Goal: Task Accomplishment & Management: Complete application form

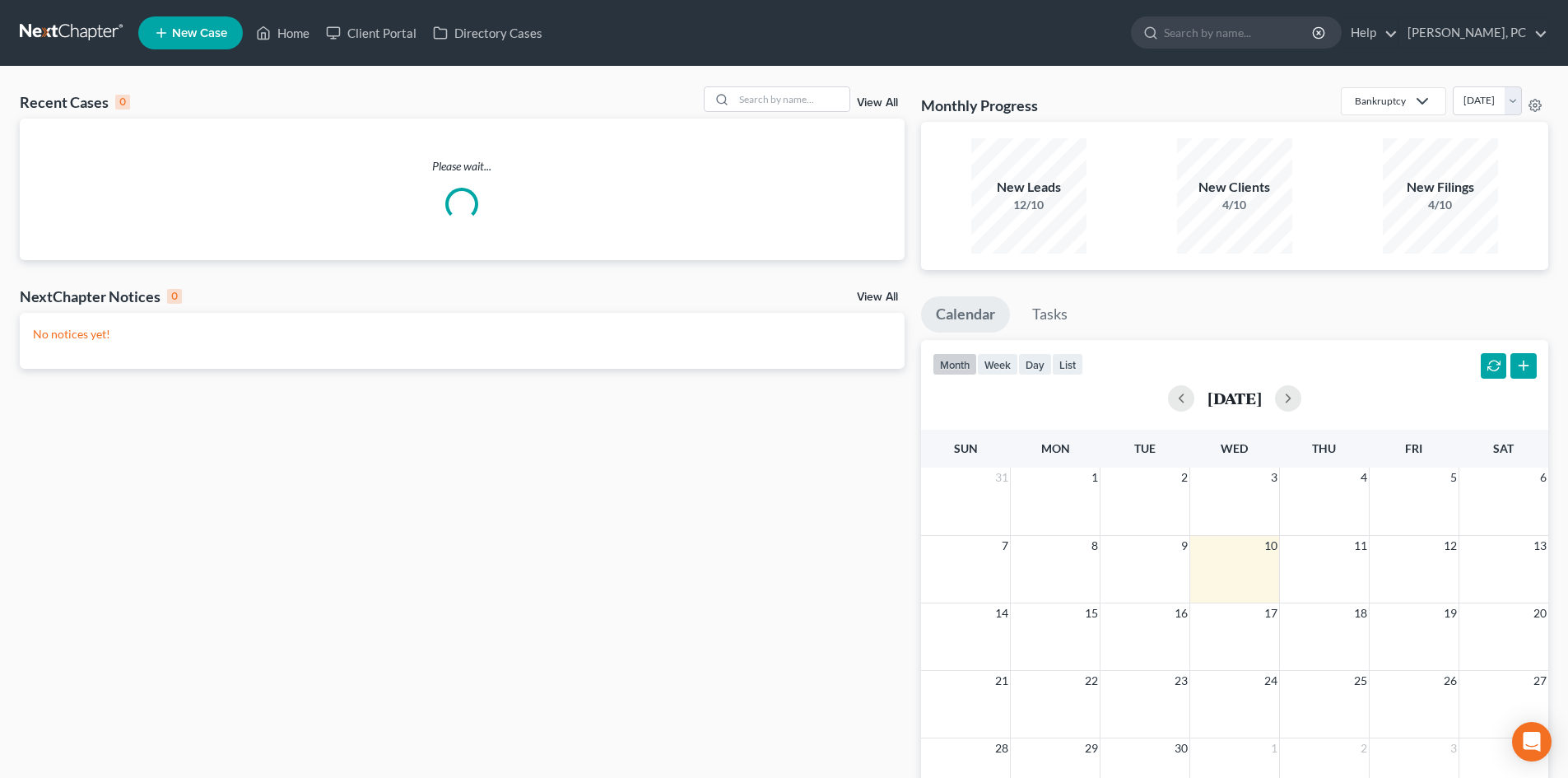
click at [189, 35] on span "New Case" at bounding box center [198, 33] width 55 height 12
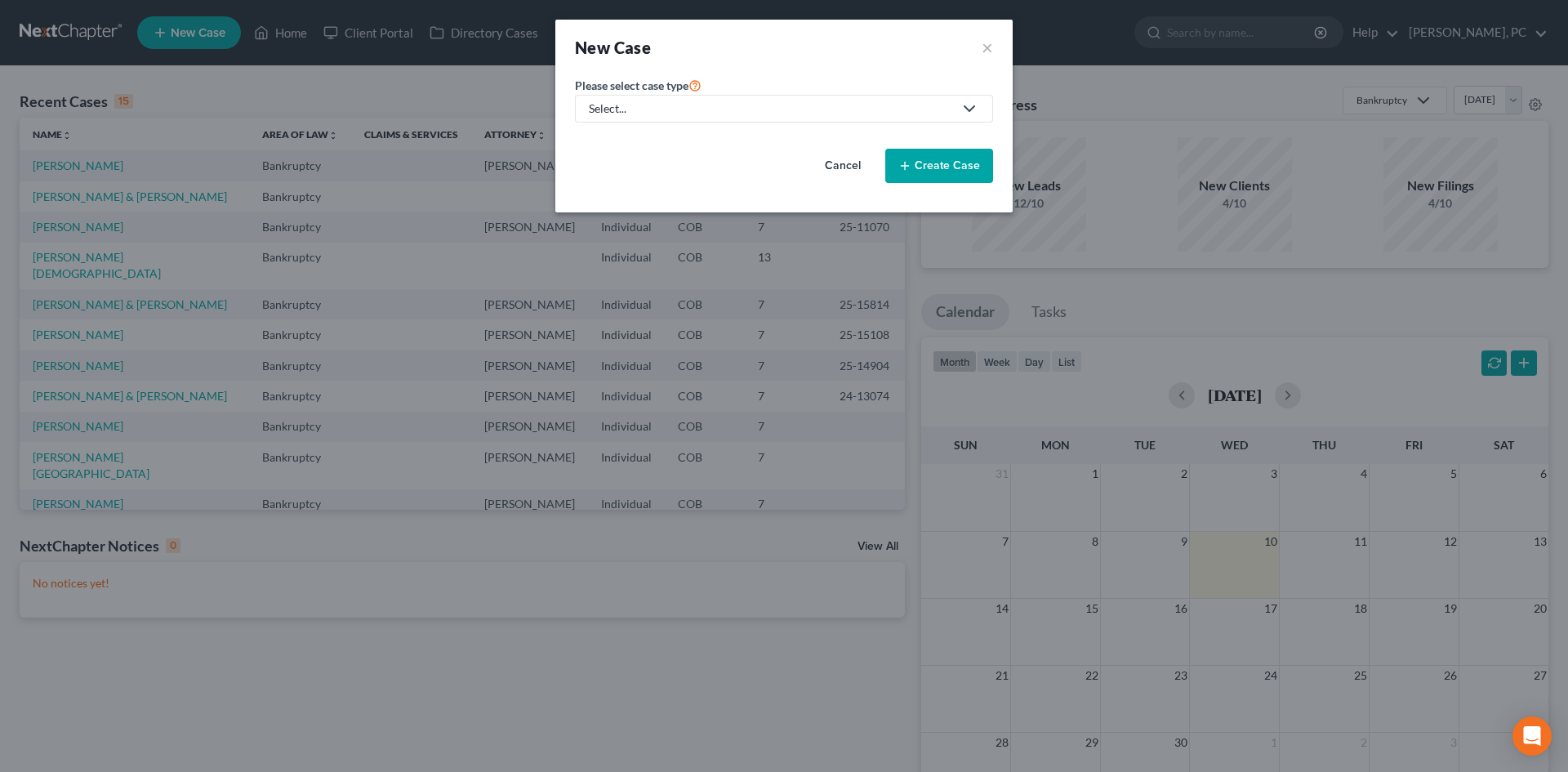
click at [718, 110] on div "Select..." at bounding box center [771, 108] width 364 height 17
click at [614, 144] on div "Bankruptcy" at bounding box center [620, 141] width 58 height 17
select select "11"
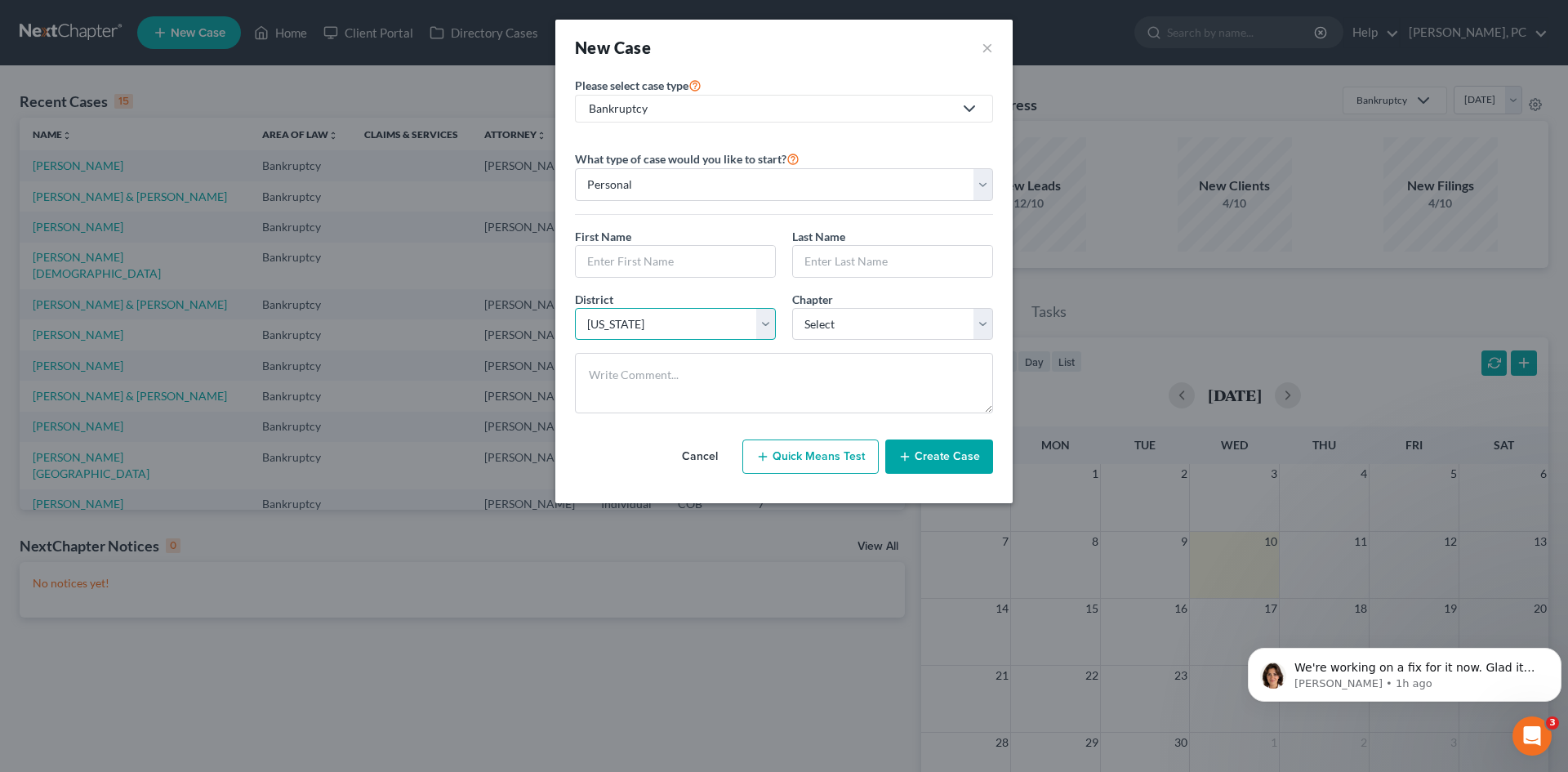
click at [675, 321] on select "Select [US_STATE] - [GEOGRAPHIC_DATA] [US_STATE] - [GEOGRAPHIC_DATA][US_STATE] …" at bounding box center [675, 324] width 201 height 33
click at [833, 317] on select "Select 7 11 12 13" at bounding box center [892, 324] width 201 height 33
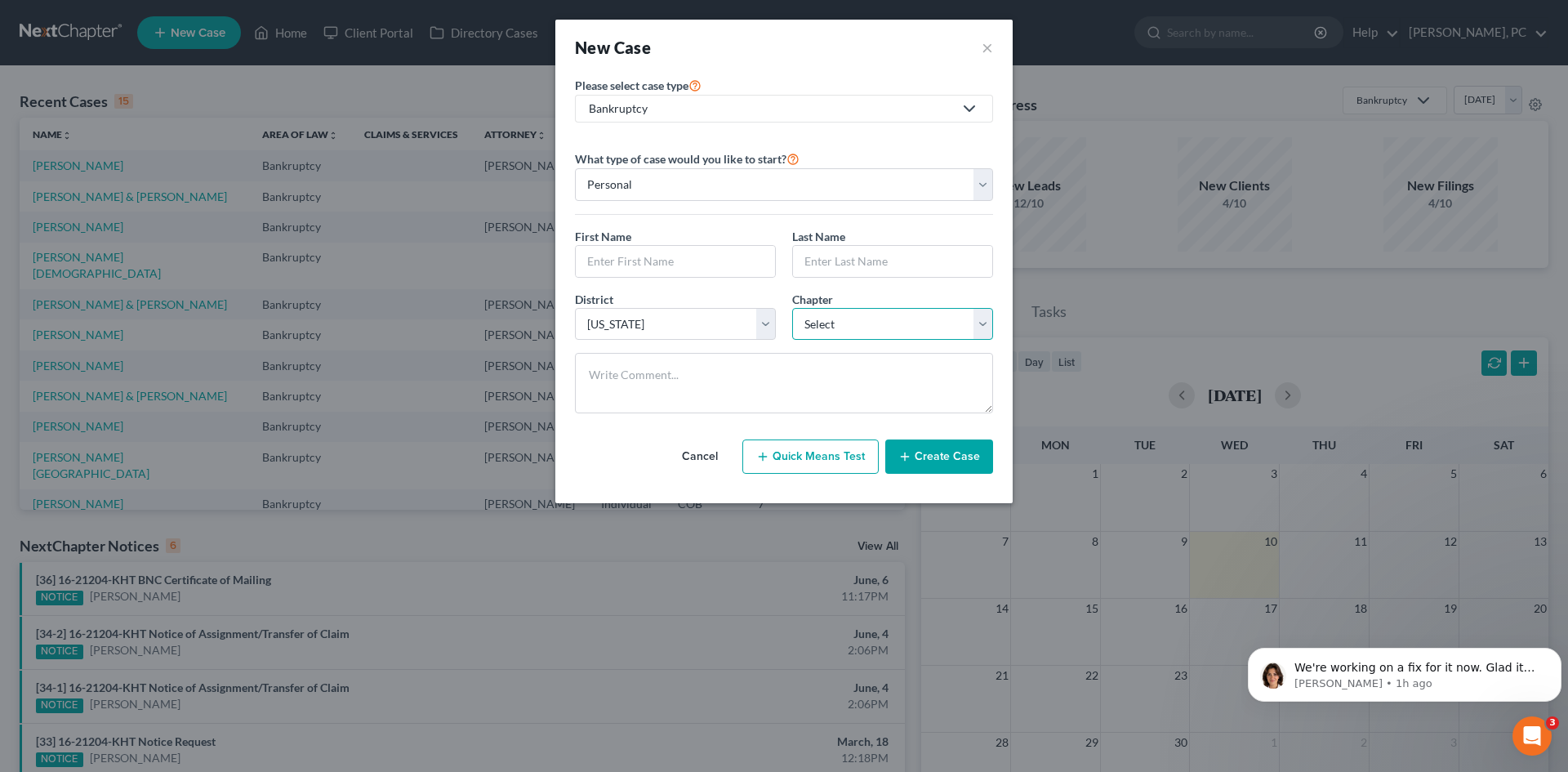
select select "3"
click at [792, 308] on select "Select 7 11 12 13" at bounding box center [892, 324] width 201 height 33
click at [668, 271] on input "text" at bounding box center [675, 260] width 199 height 31
type input "[PERSON_NAME]"
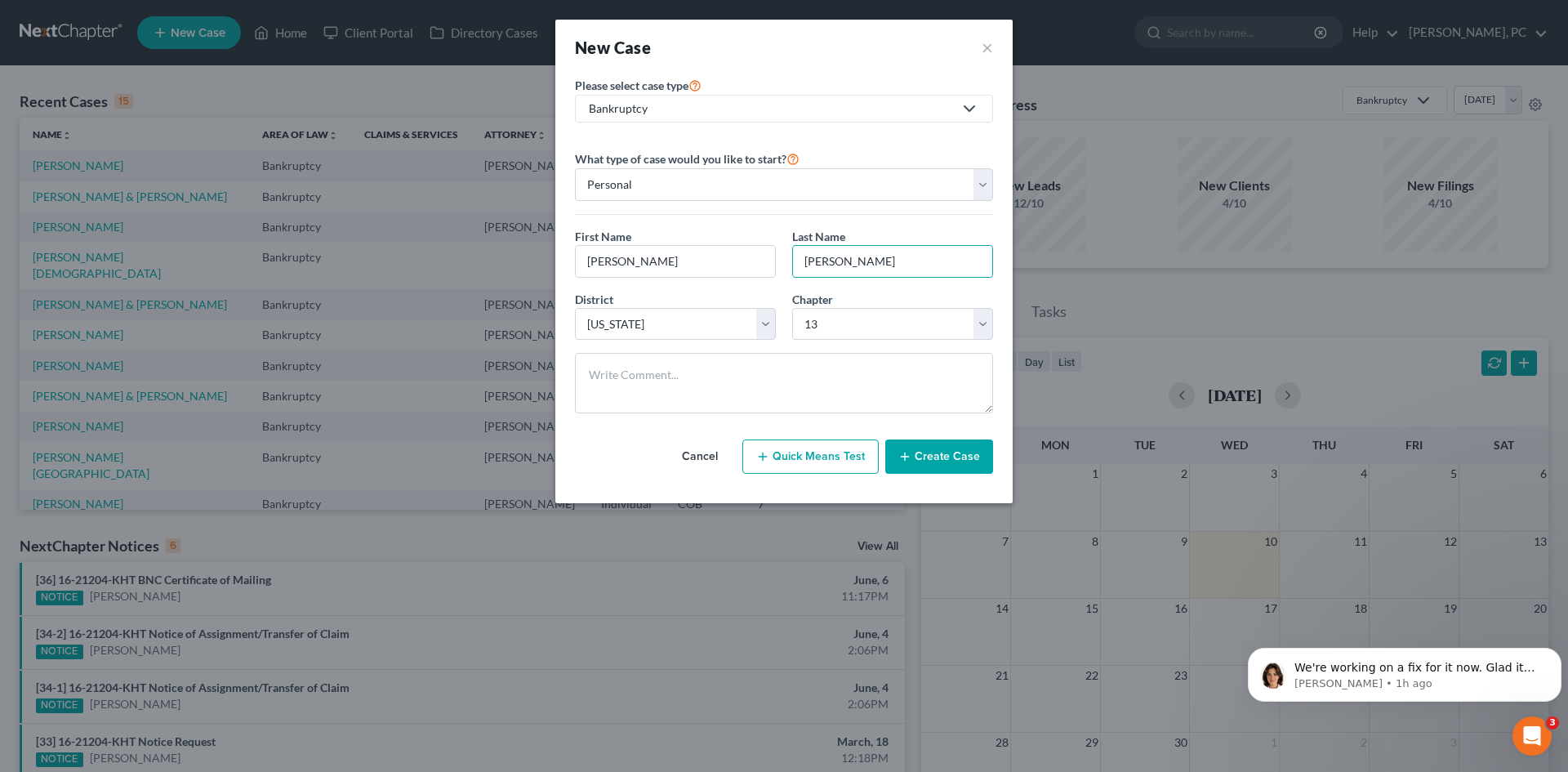
click at [916, 466] on button "Create Case" at bounding box center [938, 456] width 108 height 35
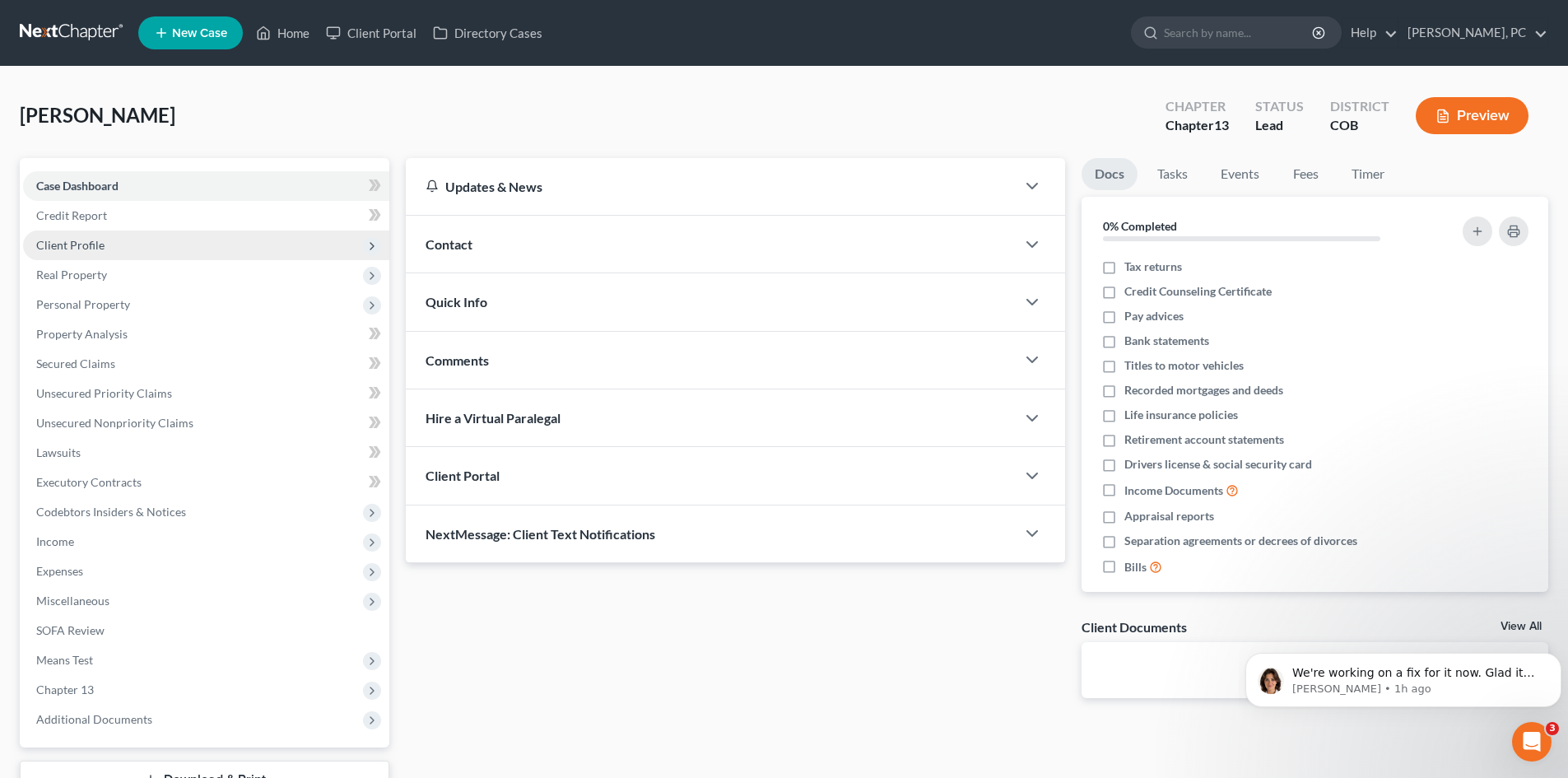
click at [83, 242] on span "Client Profile" at bounding box center [70, 244] width 68 height 14
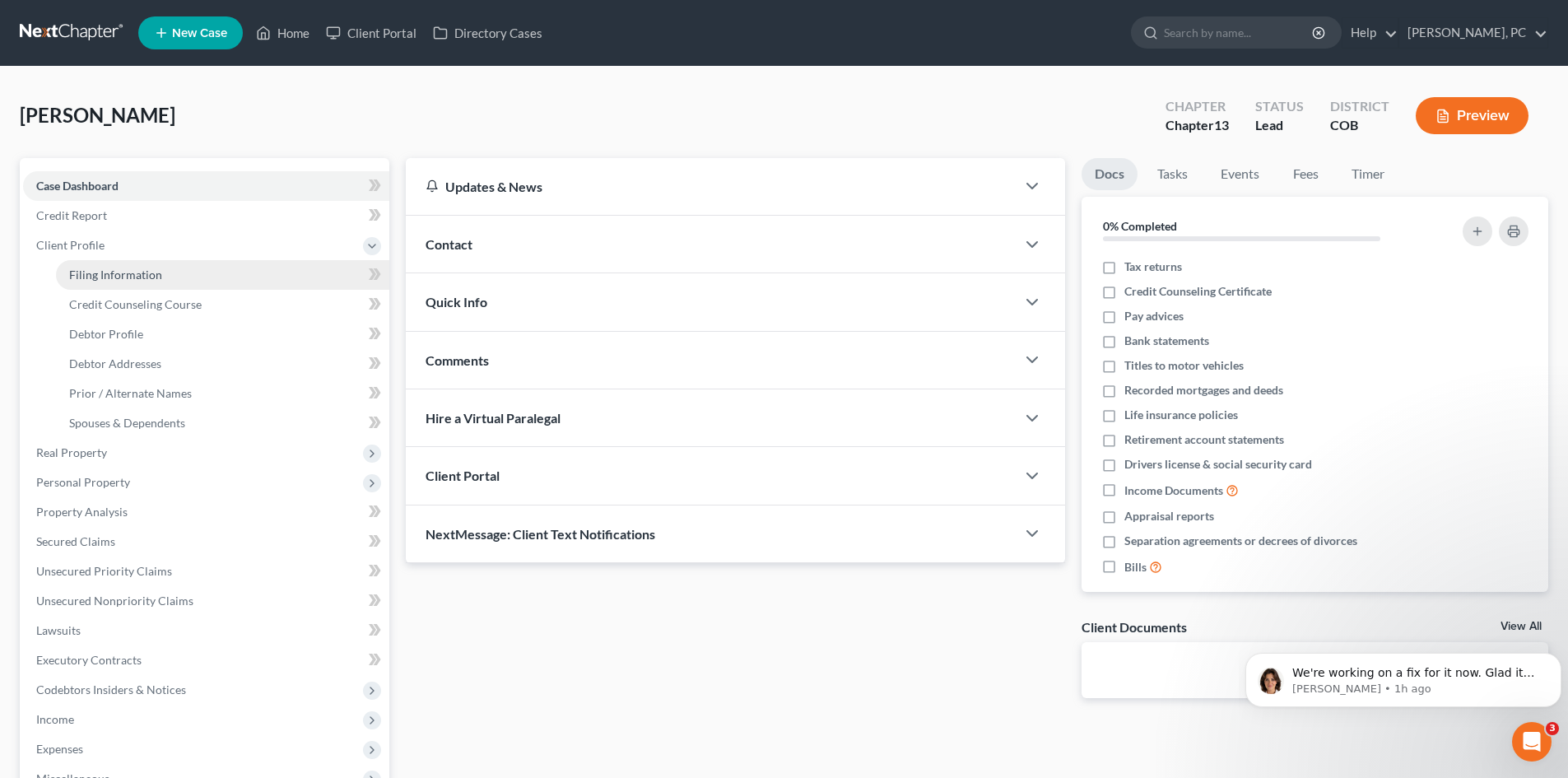
click at [109, 275] on span "Filing Information" at bounding box center [115, 274] width 93 height 14
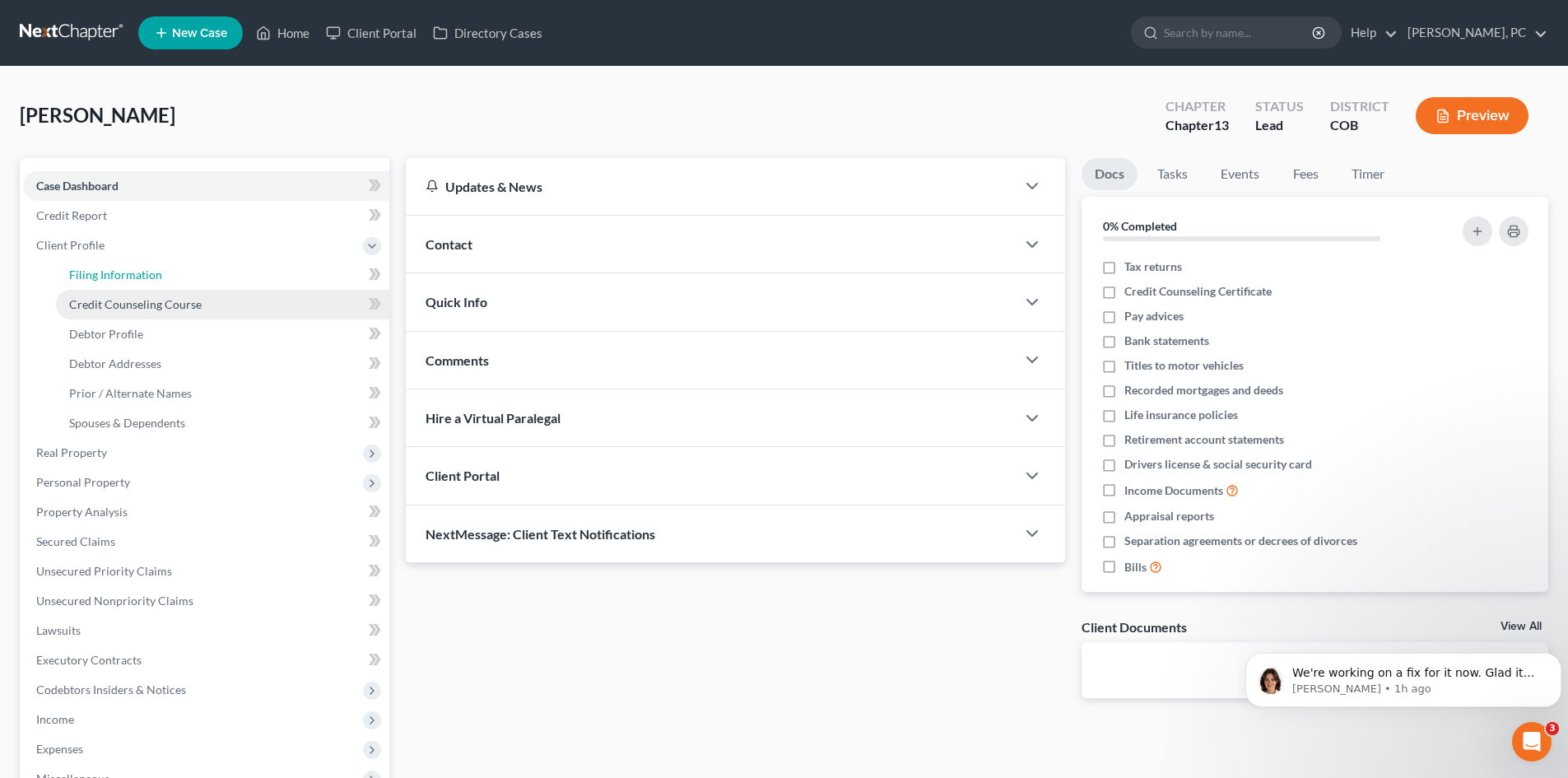
select select "1"
select select "0"
select select "3"
select select "11"
select select "5"
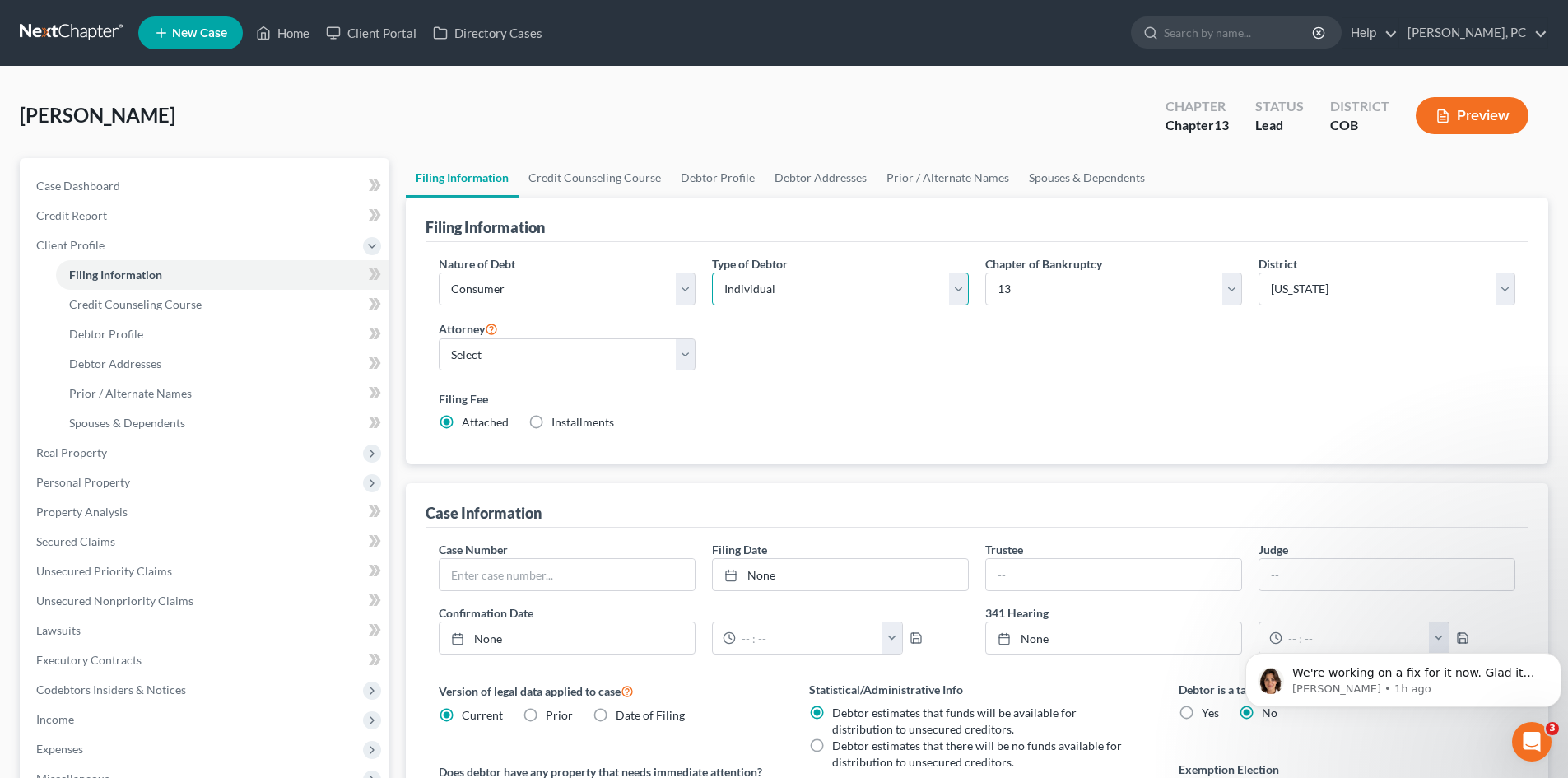
click at [822, 297] on select "Select Individual Joint" at bounding box center [840, 288] width 256 height 33
select select "1"
click at [712, 272] on select "Select Individual Joint" at bounding box center [840, 288] width 256 height 33
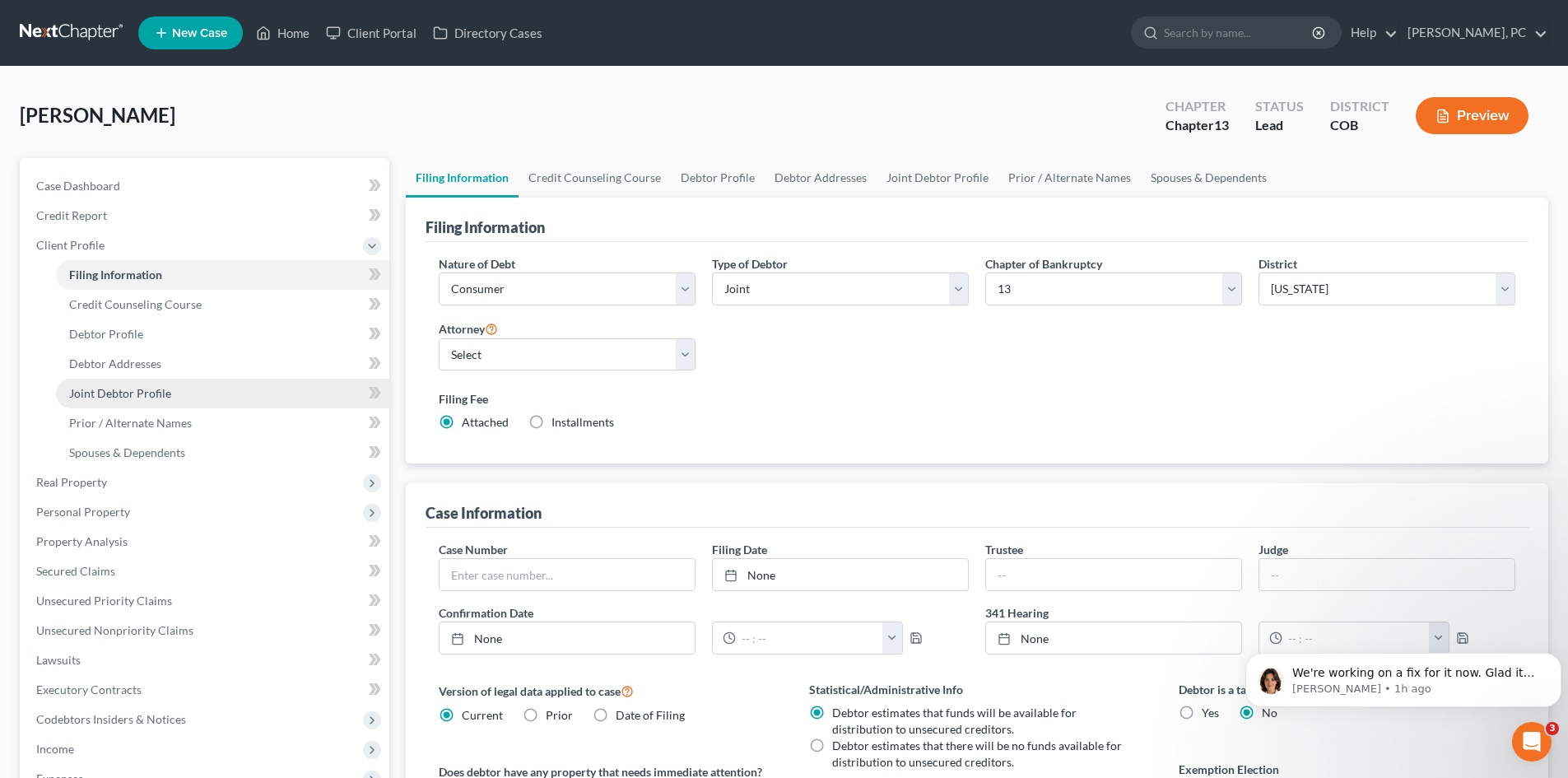
click at [119, 392] on span "Joint Debtor Profile" at bounding box center [120, 393] width 102 height 14
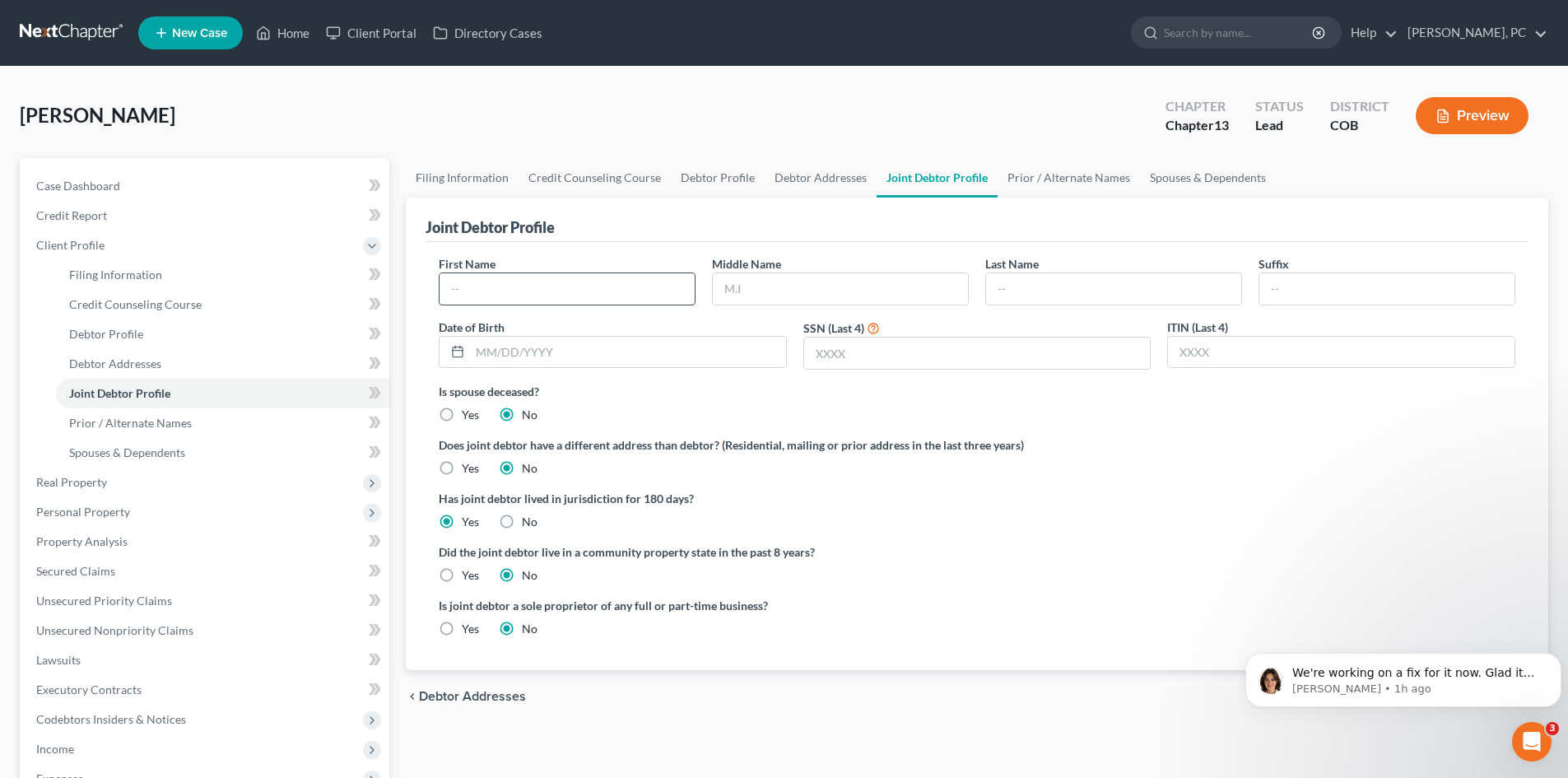
click at [515, 288] on input "text" at bounding box center [568, 288] width 255 height 31
type input "[PERSON_NAME]"
click at [114, 266] on link "Filing Information" at bounding box center [222, 275] width 333 height 30
select select "1"
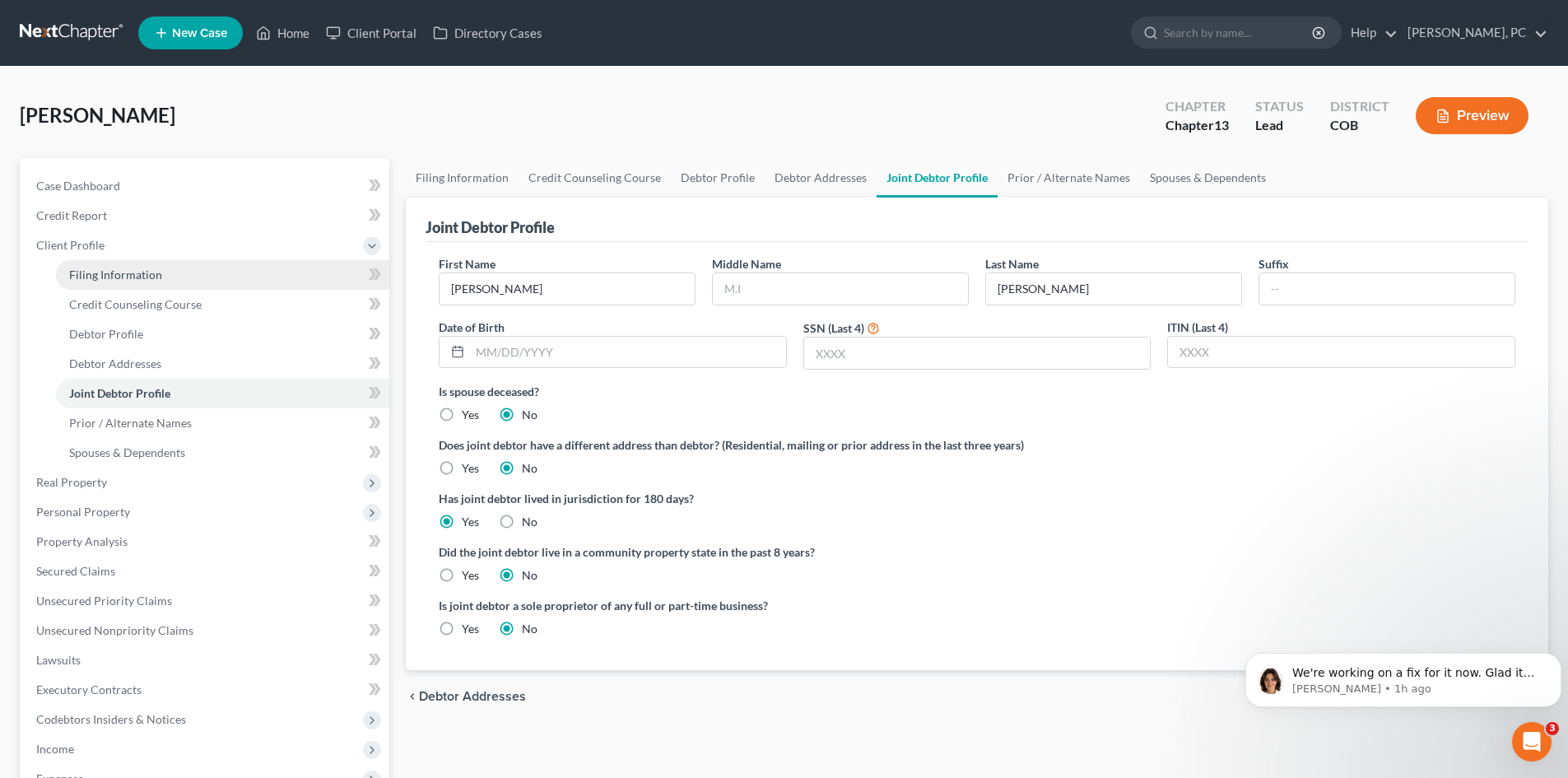
select select "1"
select select "3"
select select "11"
select select "5"
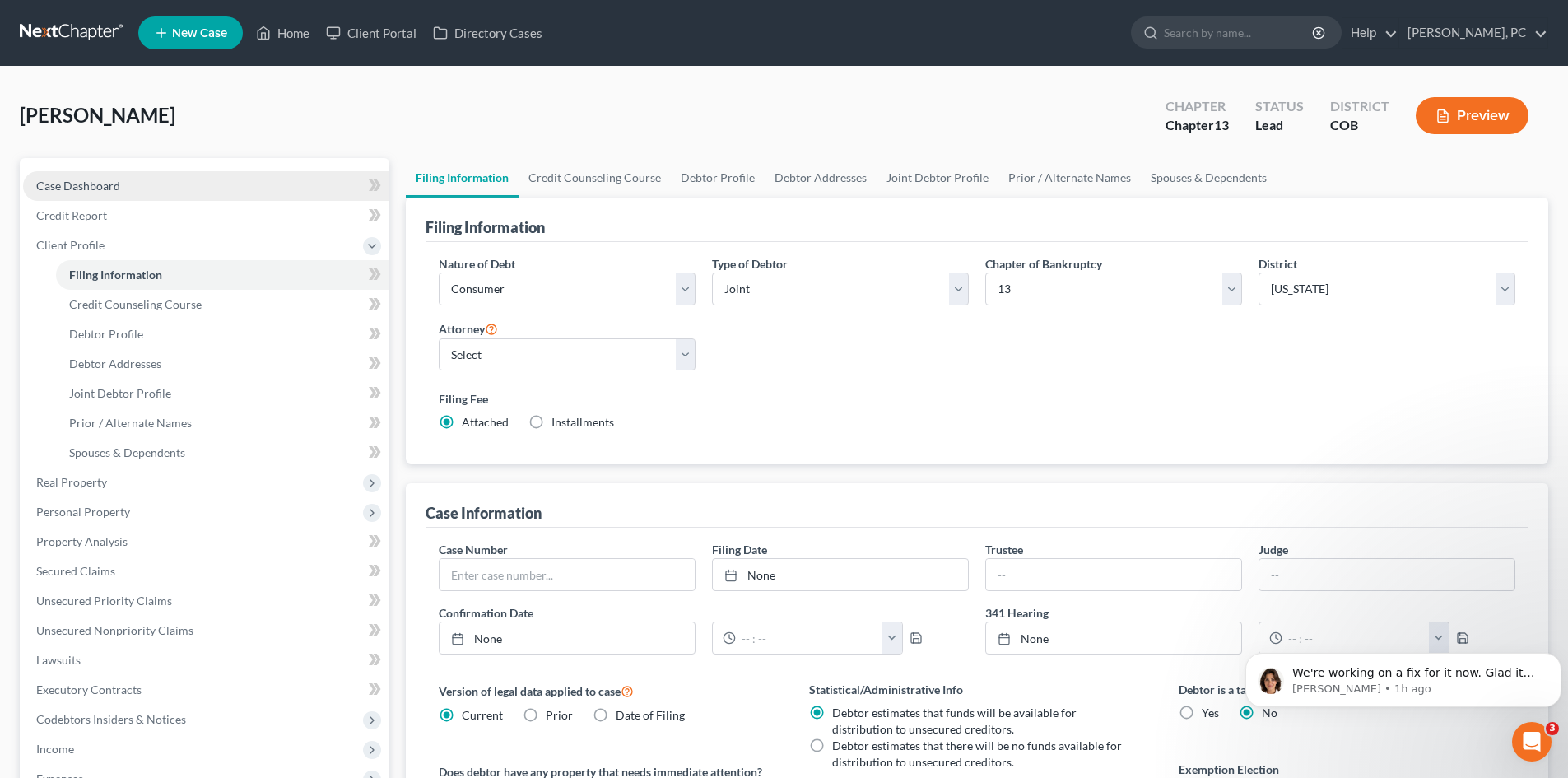
drag, startPoint x: 84, startPoint y: 190, endPoint x: 160, endPoint y: 185, distance: 76.2
click at [84, 189] on span "Case Dashboard" at bounding box center [78, 186] width 84 height 14
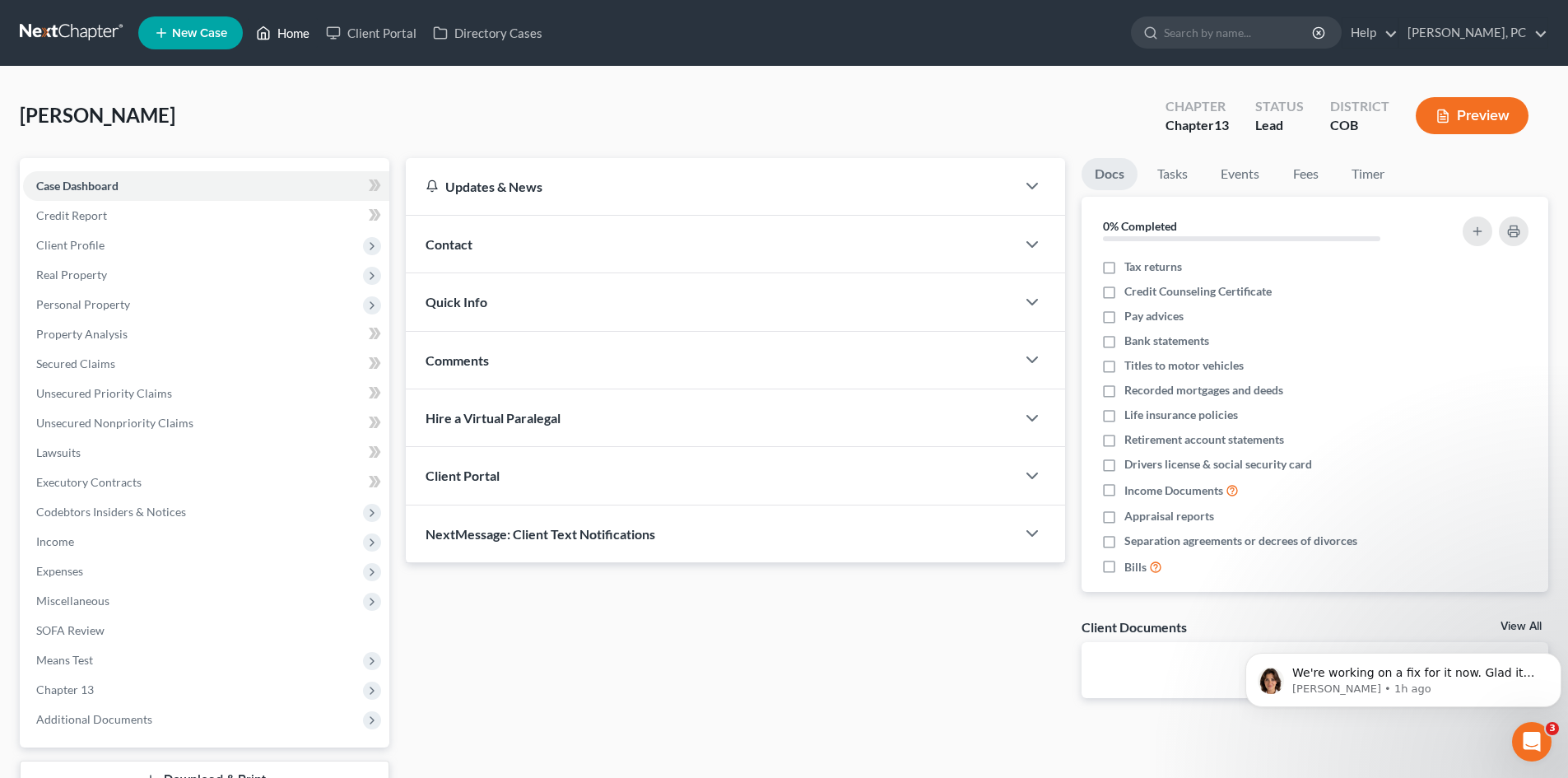
click at [276, 21] on link "Home" at bounding box center [282, 33] width 70 height 30
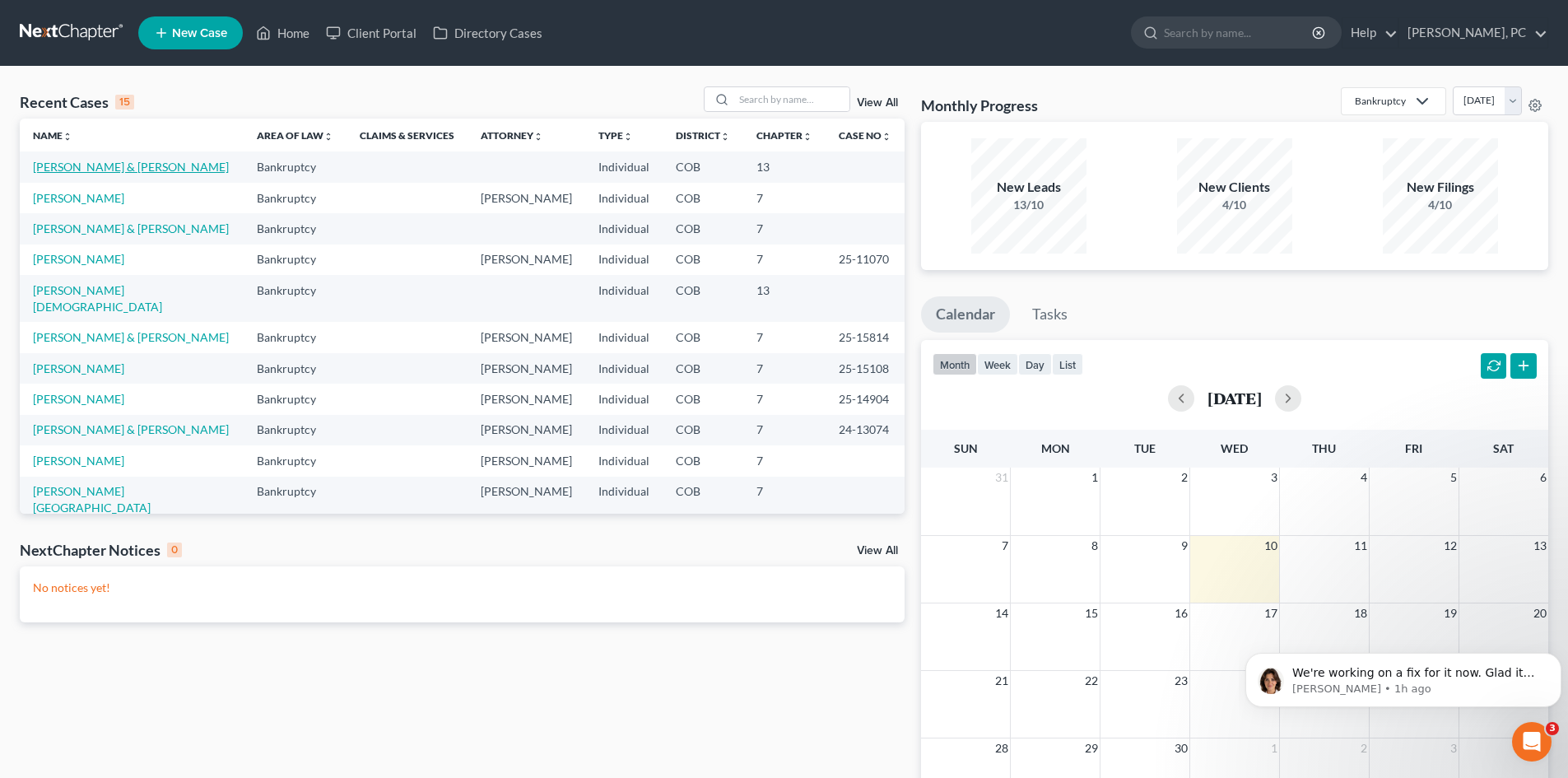
click at [106, 164] on link "[PERSON_NAME] & [PERSON_NAME]" at bounding box center [131, 167] width 196 height 14
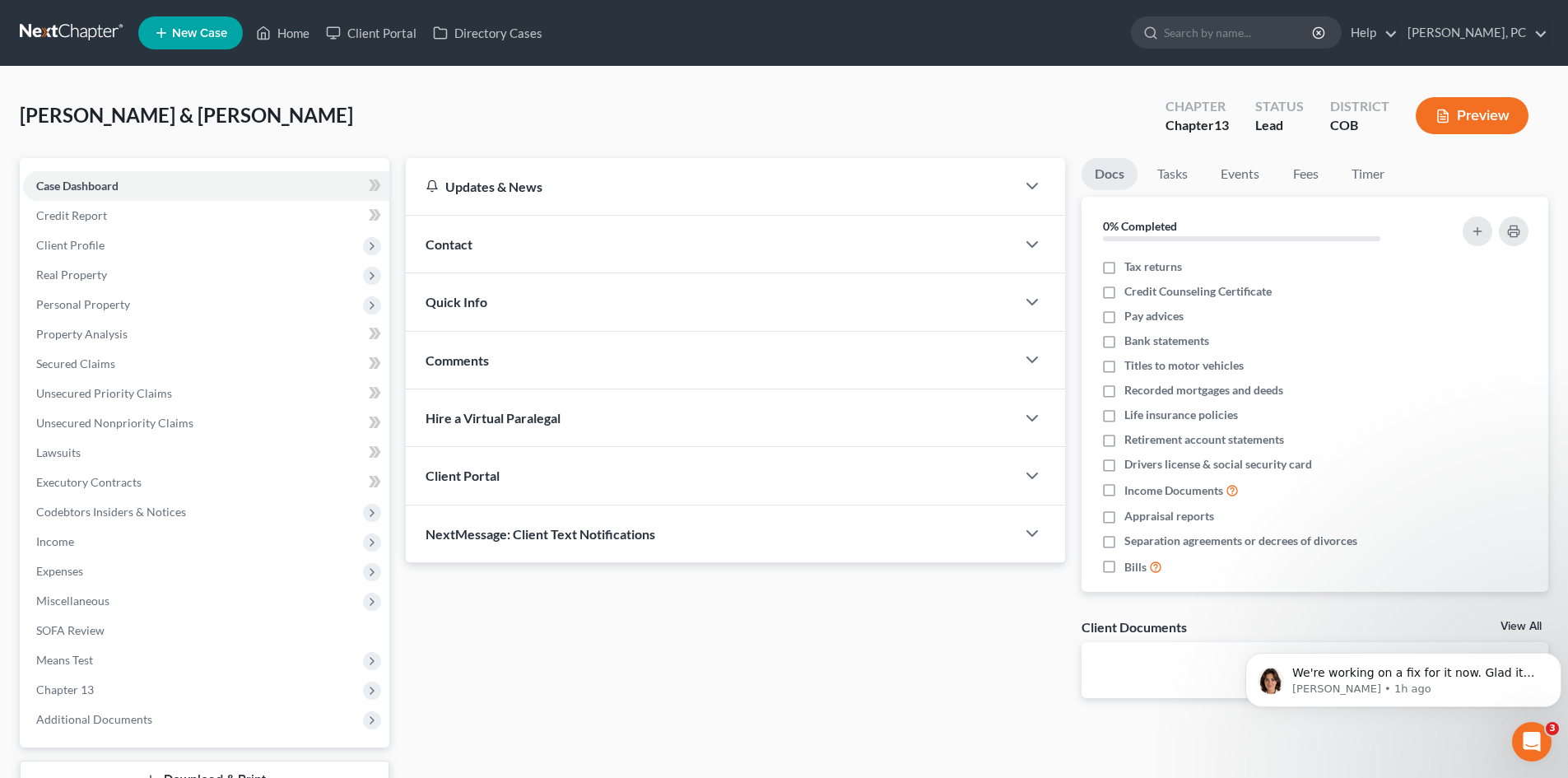
click at [454, 481] on span "Client Portal" at bounding box center [463, 476] width 74 height 16
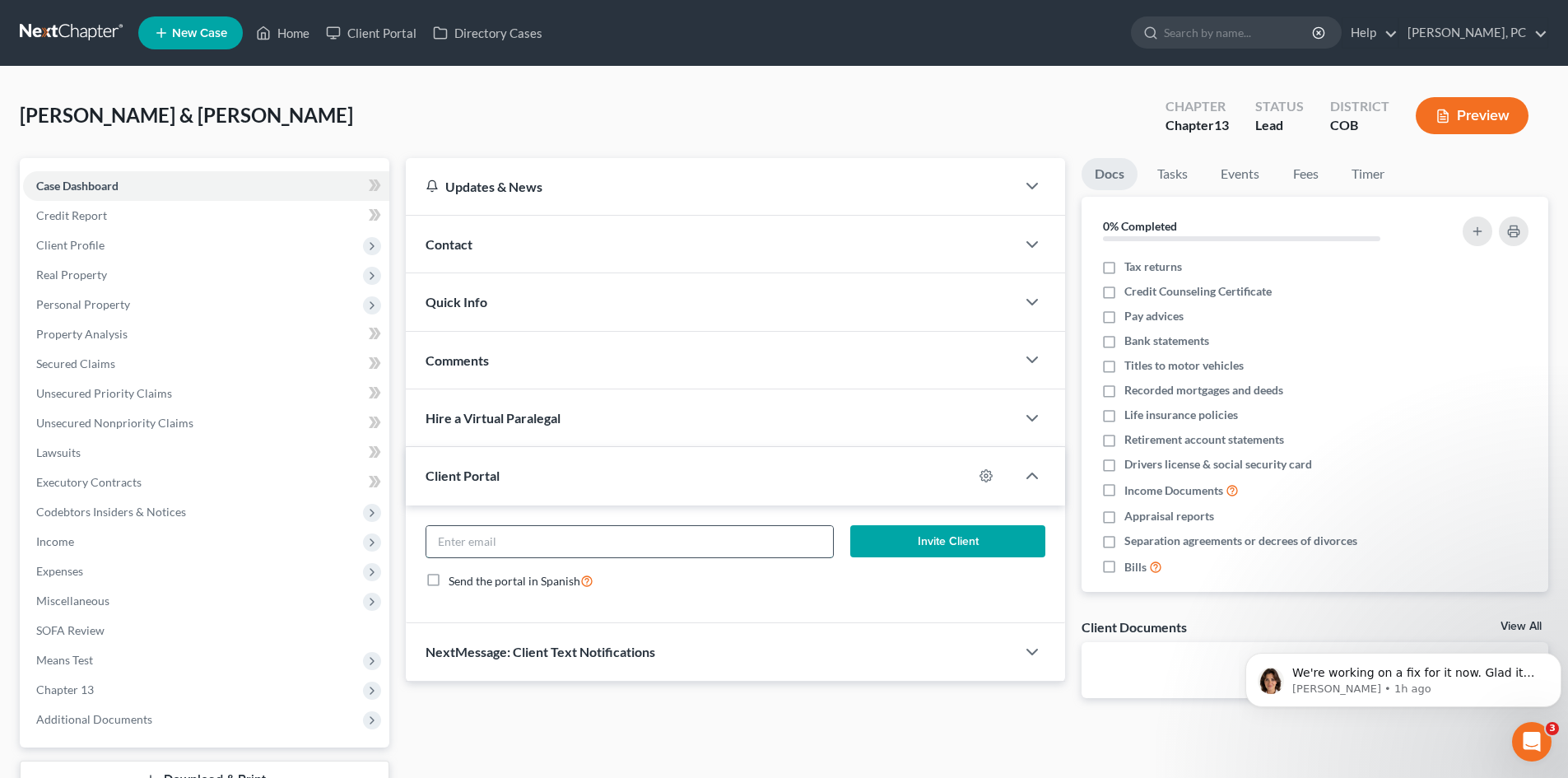
click at [514, 538] on input "email" at bounding box center [628, 541] width 406 height 31
type input "[EMAIL_ADDRESS][DOMAIN_NAME]"
click at [930, 539] on button "Invite Client" at bounding box center [948, 541] width 196 height 33
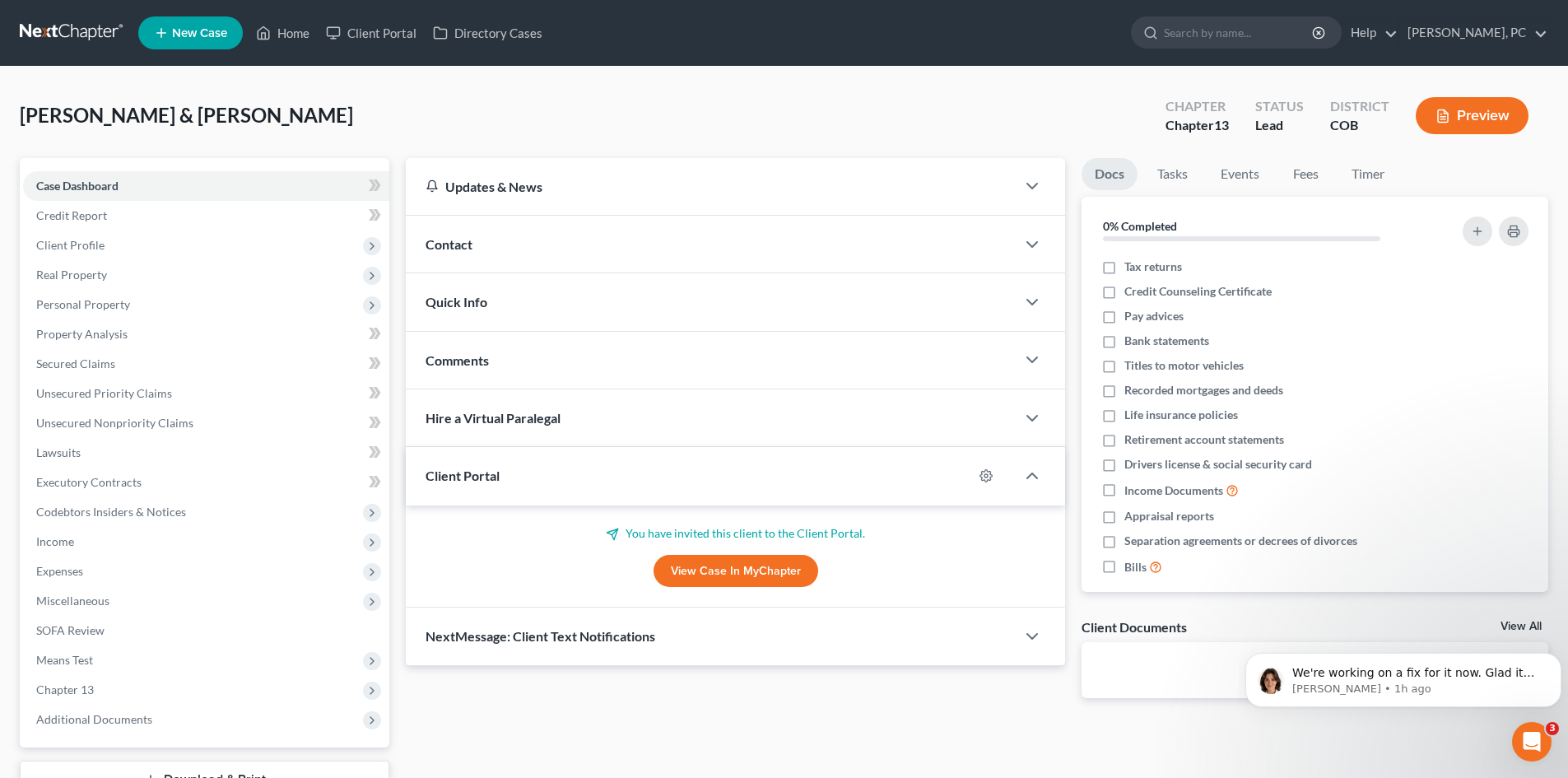
click at [380, 98] on div "[PERSON_NAME] & [PERSON_NAME] Upgraded Chapter Chapter 13 Status Lead District …" at bounding box center [784, 123] width 1528 height 72
click at [753, 567] on link "View Case in MyChapter" at bounding box center [735, 571] width 165 height 33
click at [295, 25] on link "Home" at bounding box center [282, 33] width 70 height 30
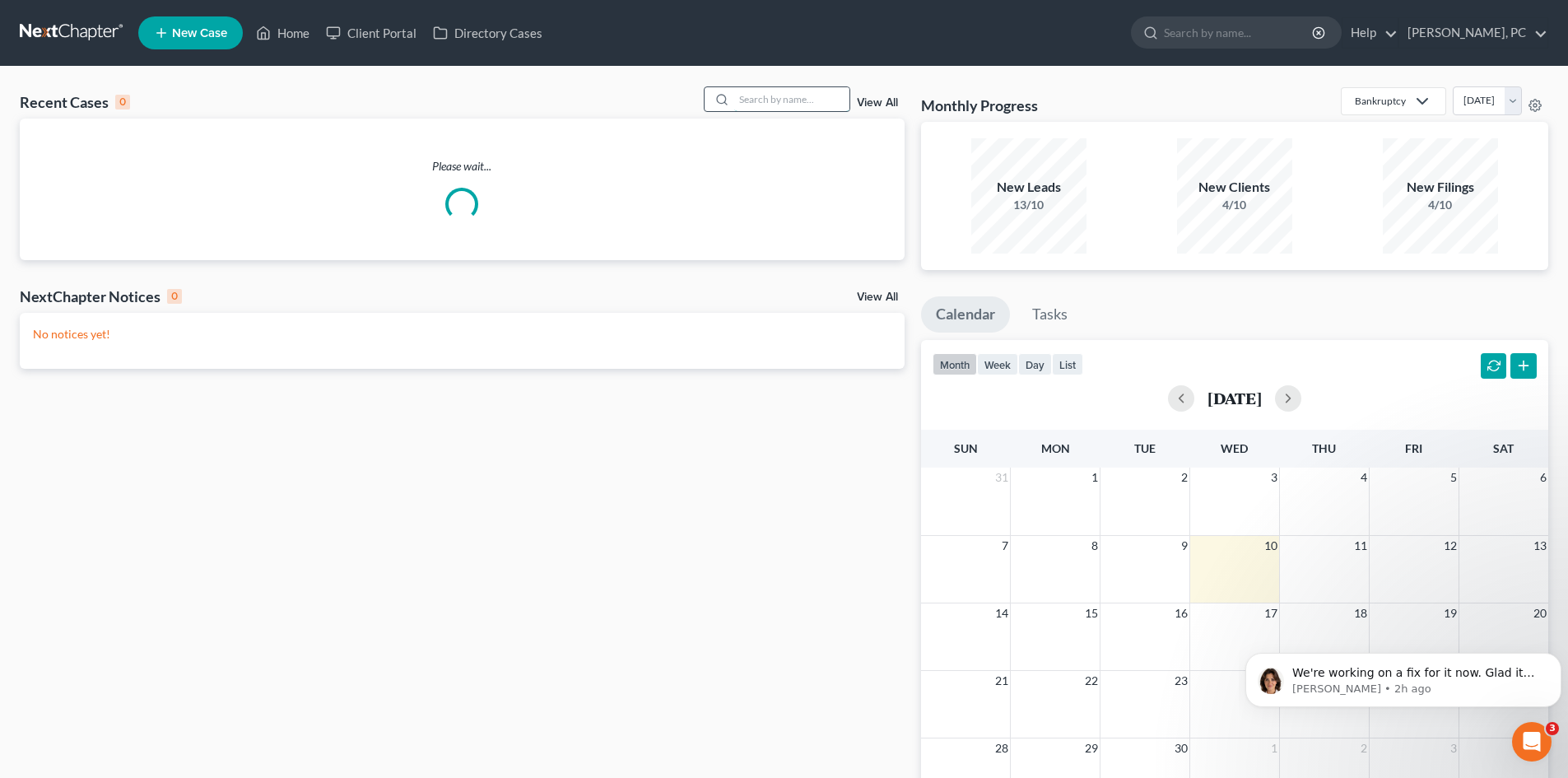
click at [759, 101] on input "search" at bounding box center [792, 99] width 116 height 24
type input "conor"
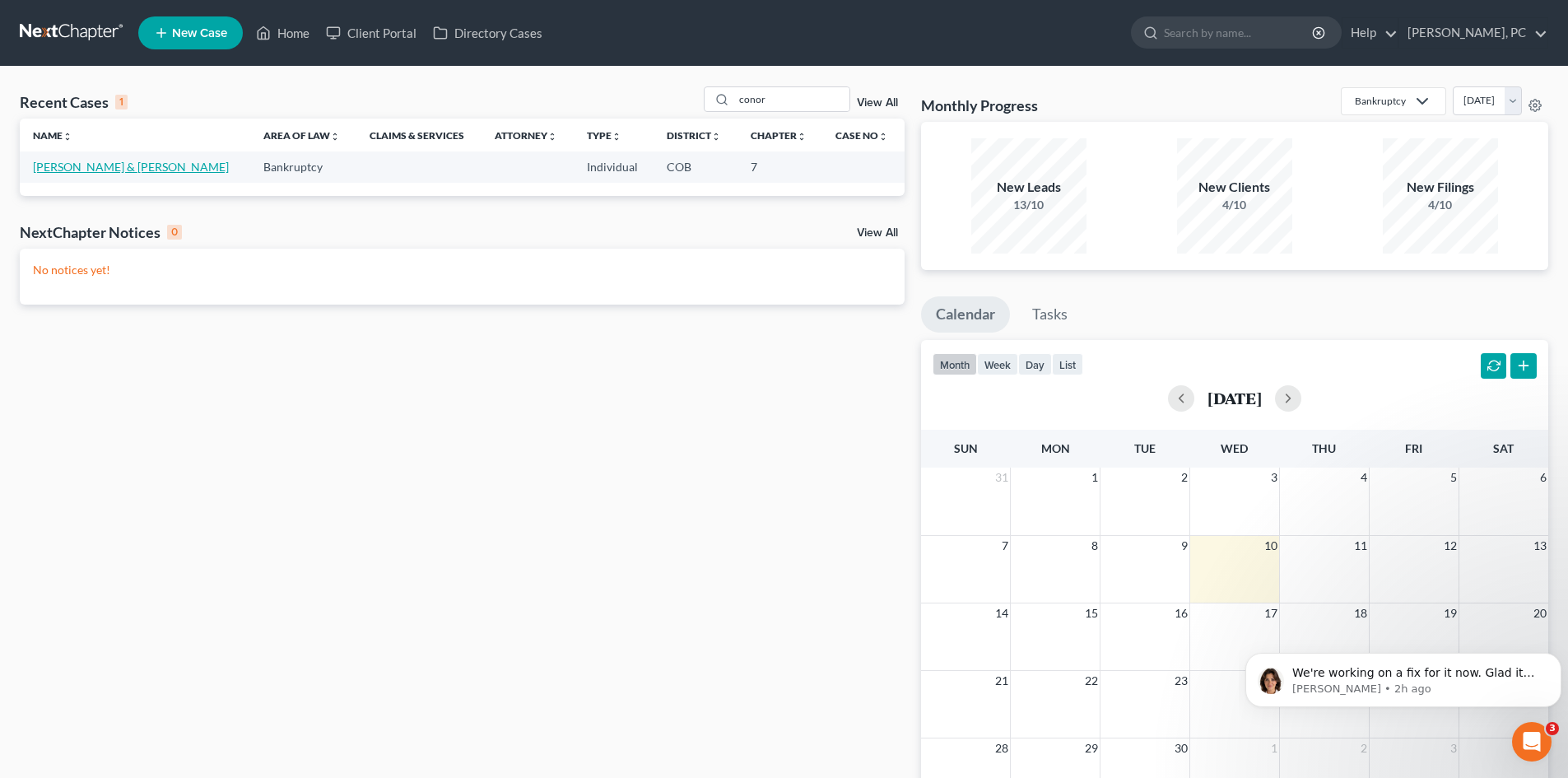
click at [82, 163] on link "[PERSON_NAME] & [PERSON_NAME]" at bounding box center [131, 167] width 196 height 14
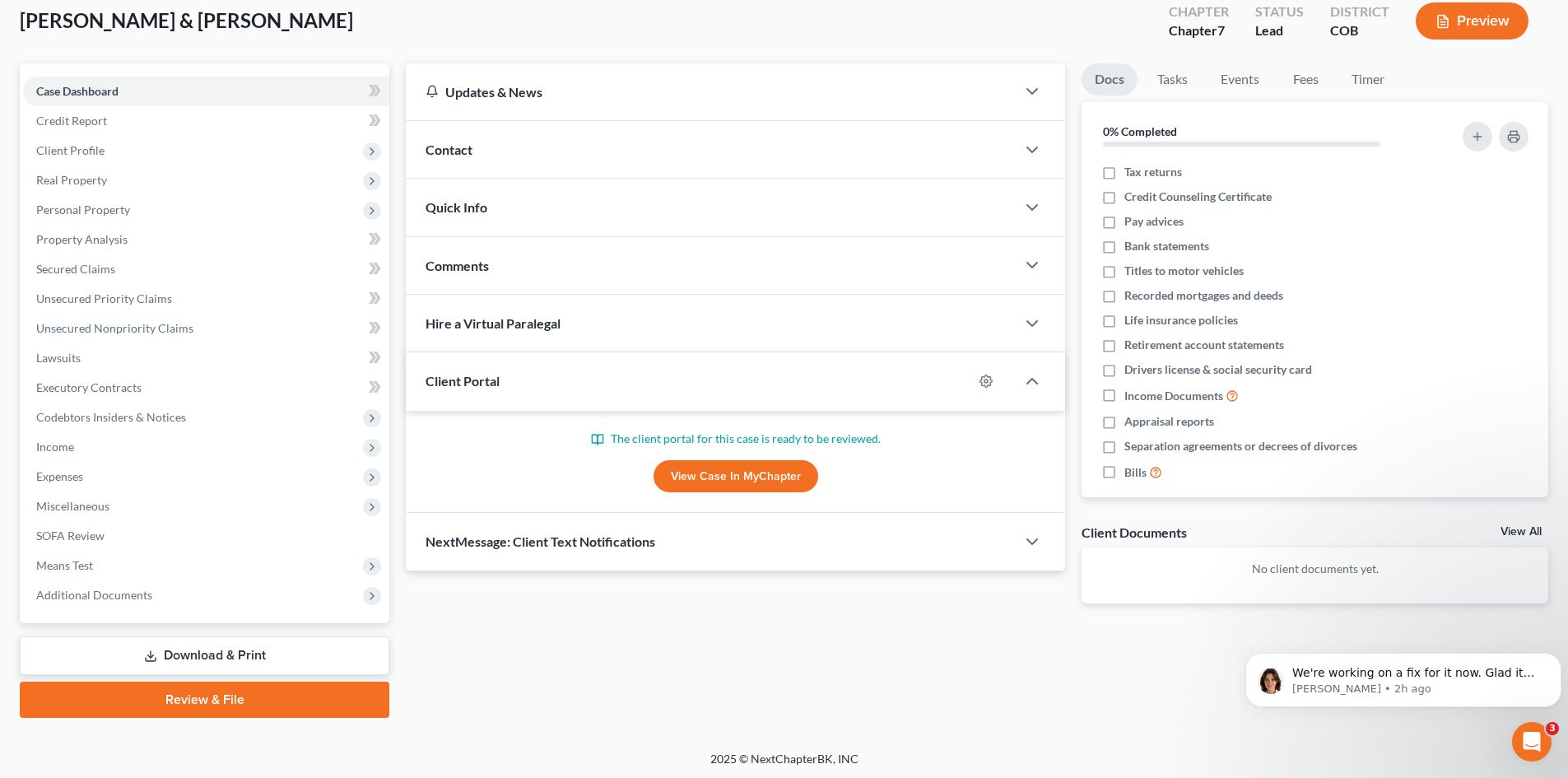
scroll to position [97, 0]
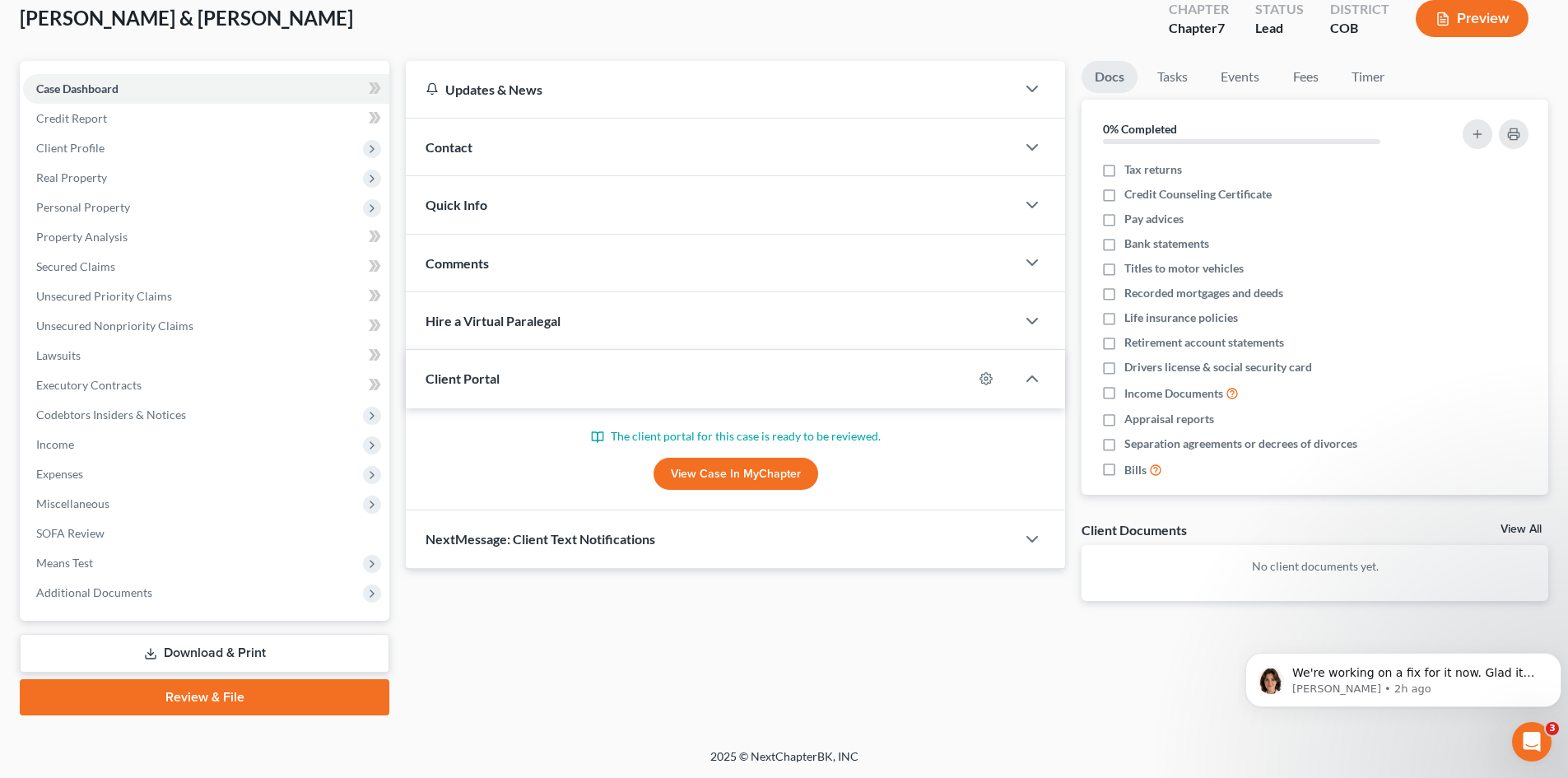
click at [703, 480] on link "View Case in MyChapter" at bounding box center [735, 474] width 165 height 33
